Goal: Navigation & Orientation: Find specific page/section

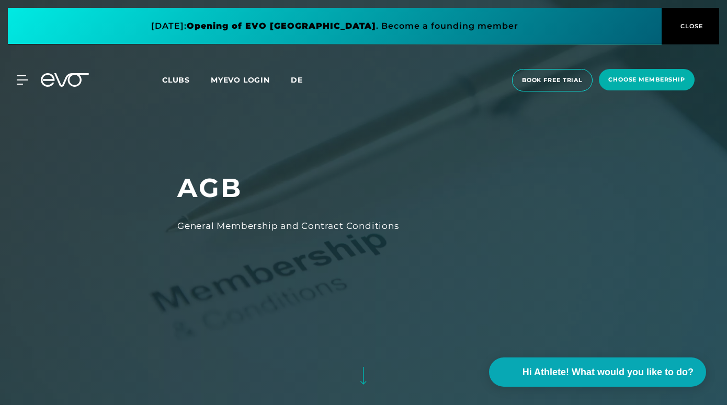
click at [297, 83] on span "de" at bounding box center [297, 79] width 12 height 9
click at [25, 88] on div "MyEVO Login Über EVO Mitgliedschaften Probetraining TAGESPASS EVO Studios [GEOG…" at bounding box center [363, 80] width 723 height 39
click at [56, 84] on icon at bounding box center [65, 80] width 48 height 14
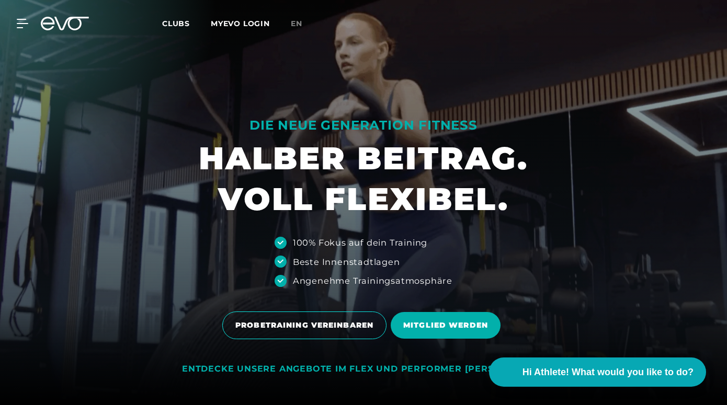
click at [176, 23] on span "Clubs" at bounding box center [176, 23] width 28 height 9
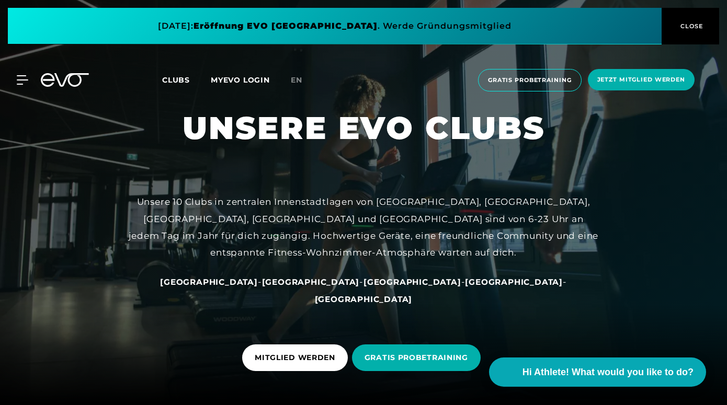
click at [239, 81] on link "MYEVO LOGIN" at bounding box center [240, 79] width 59 height 9
